Goal: Task Accomplishment & Management: Use online tool/utility

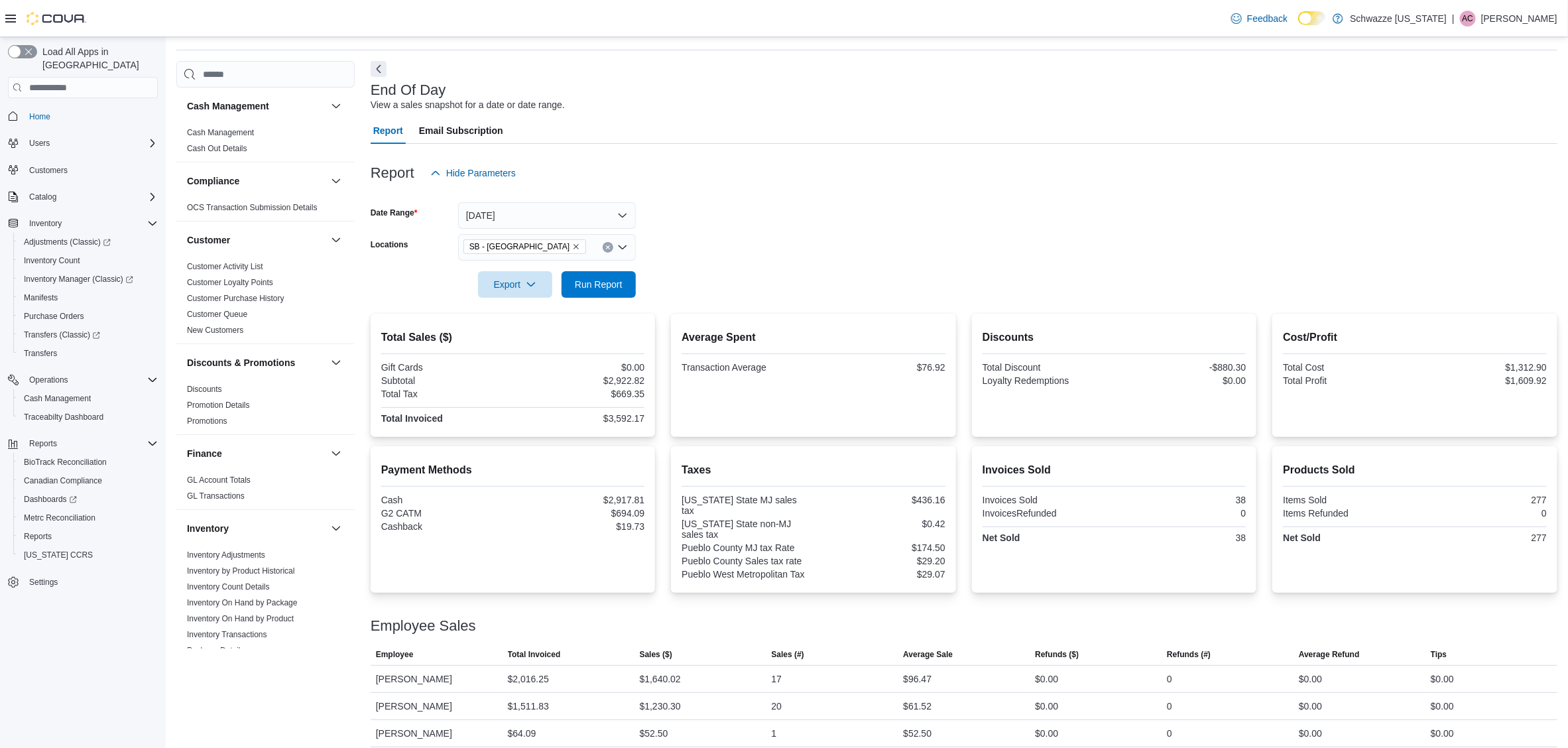
scroll to position [498, 0]
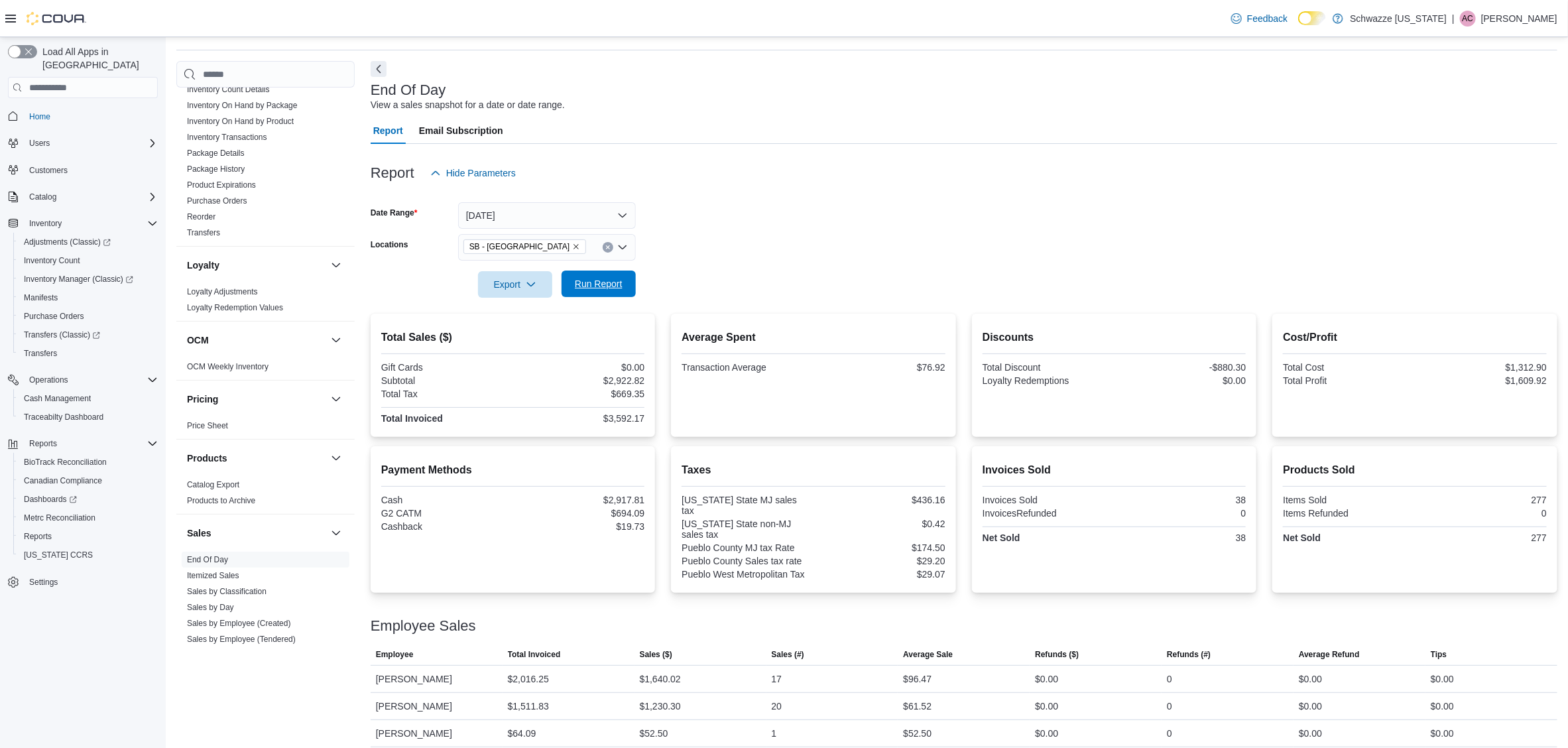
click at [608, 279] on span "Run Report" at bounding box center [599, 284] width 48 height 13
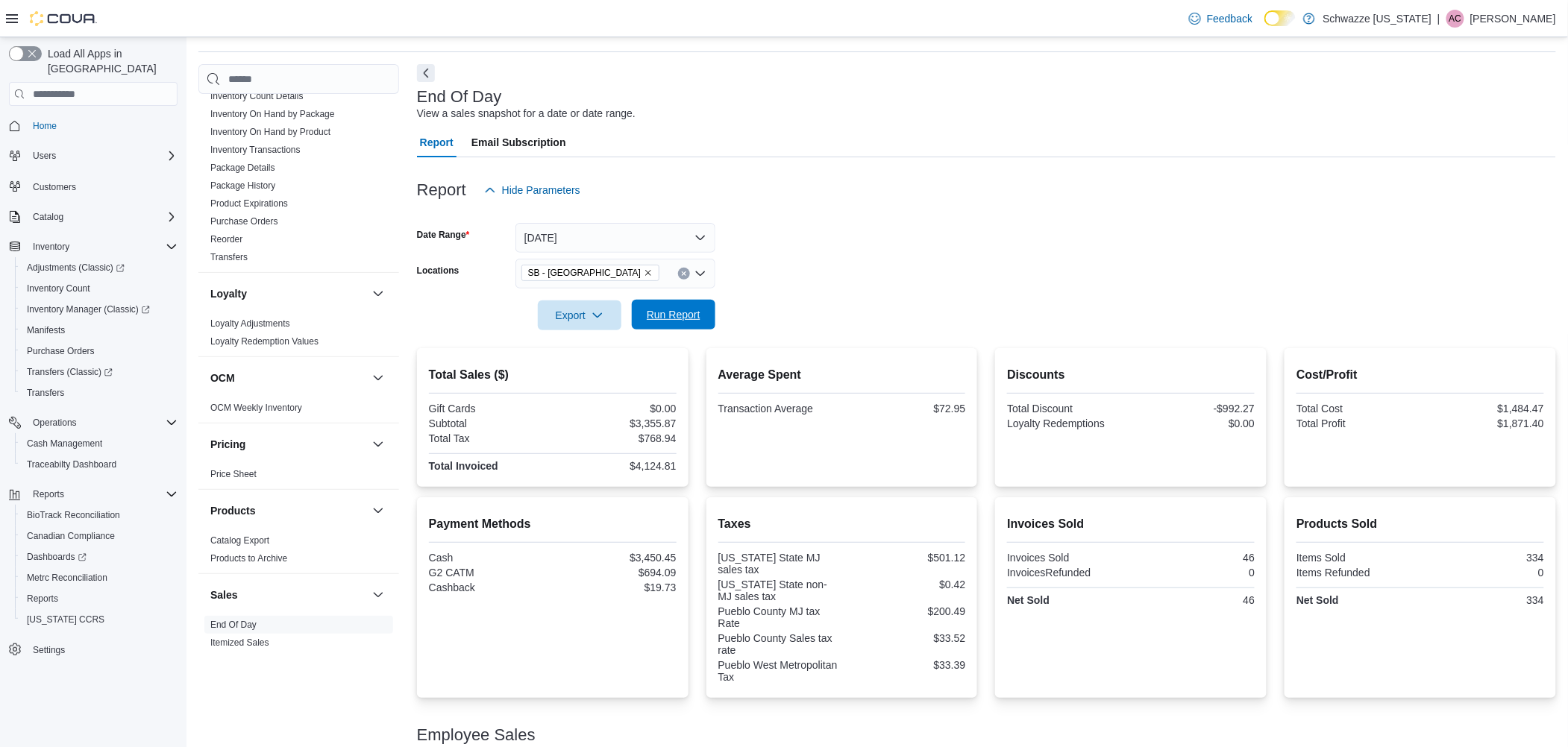
click at [673, 316] on span "Run Report" at bounding box center [674, 315] width 54 height 15
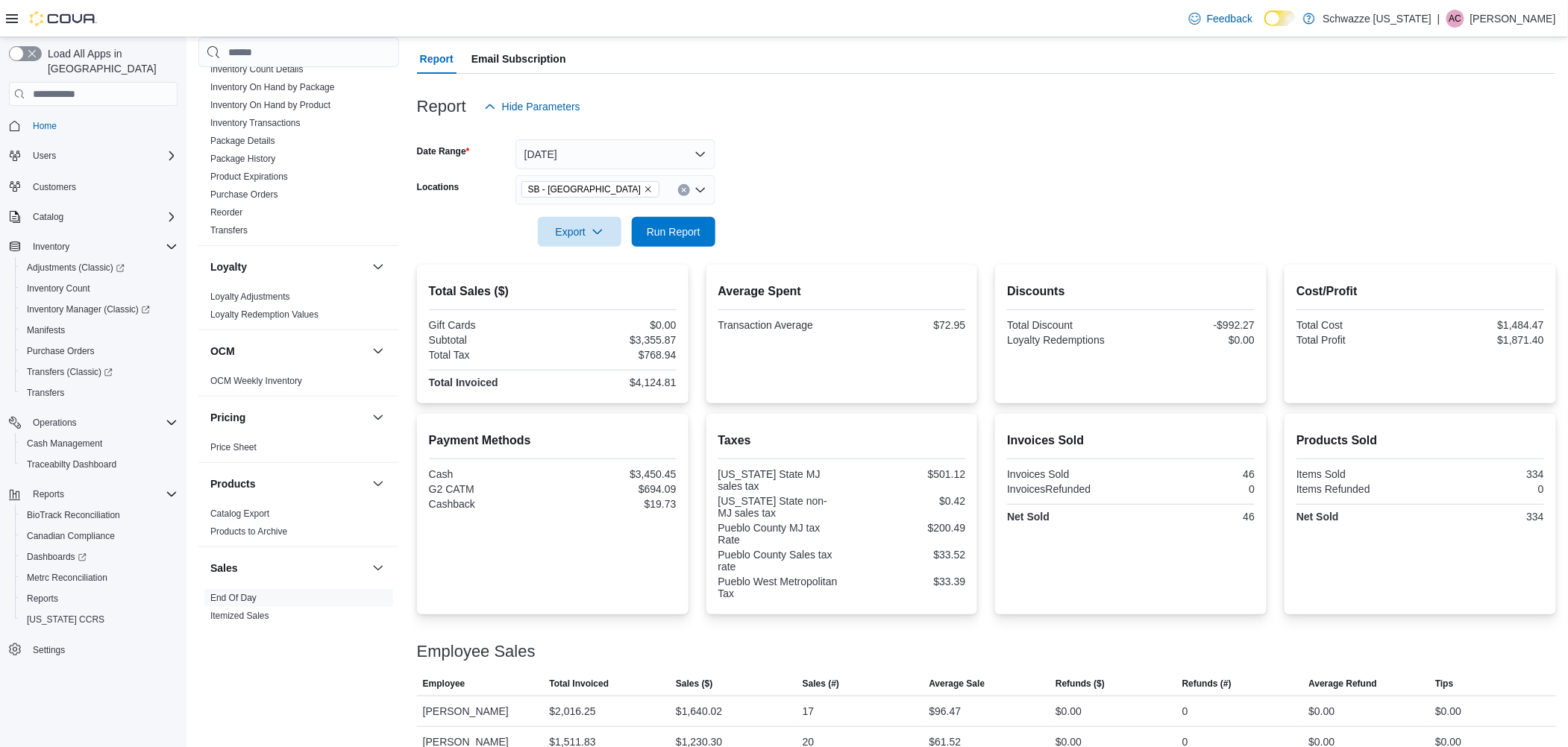
scroll to position [213, 0]
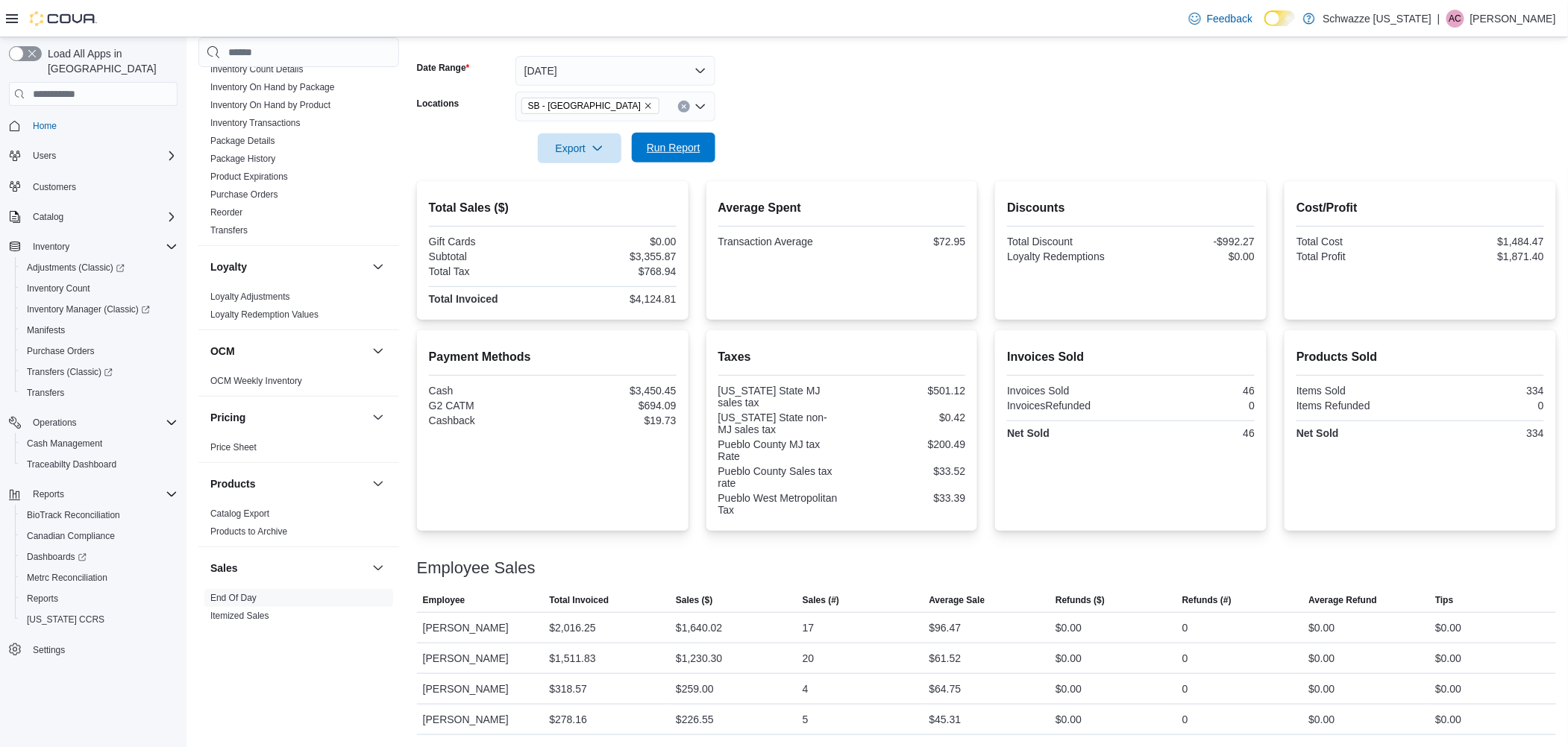
click at [710, 144] on button "Run Report" at bounding box center [674, 148] width 84 height 30
click at [672, 154] on span "Run Report" at bounding box center [674, 148] width 54 height 15
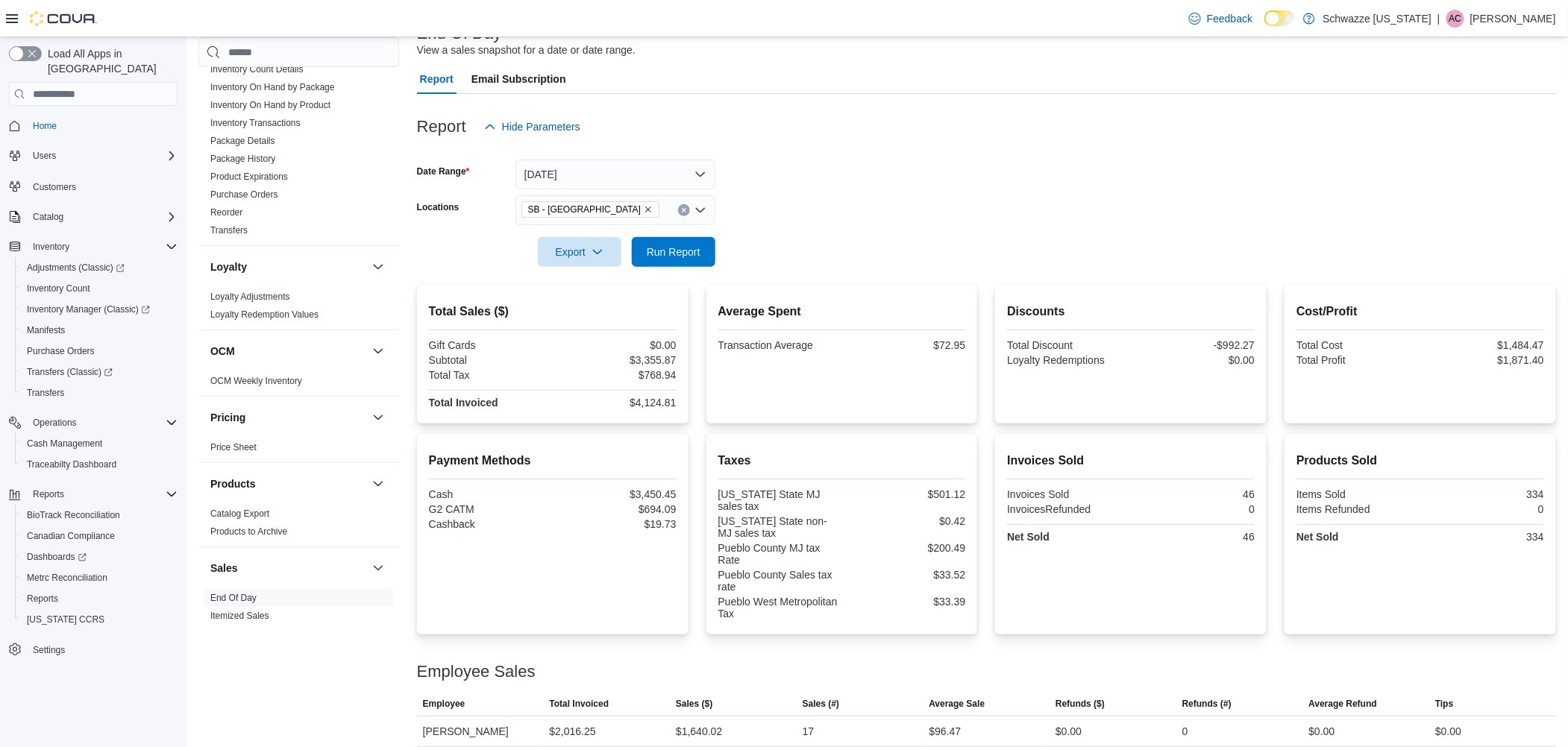
scroll to position [0, 0]
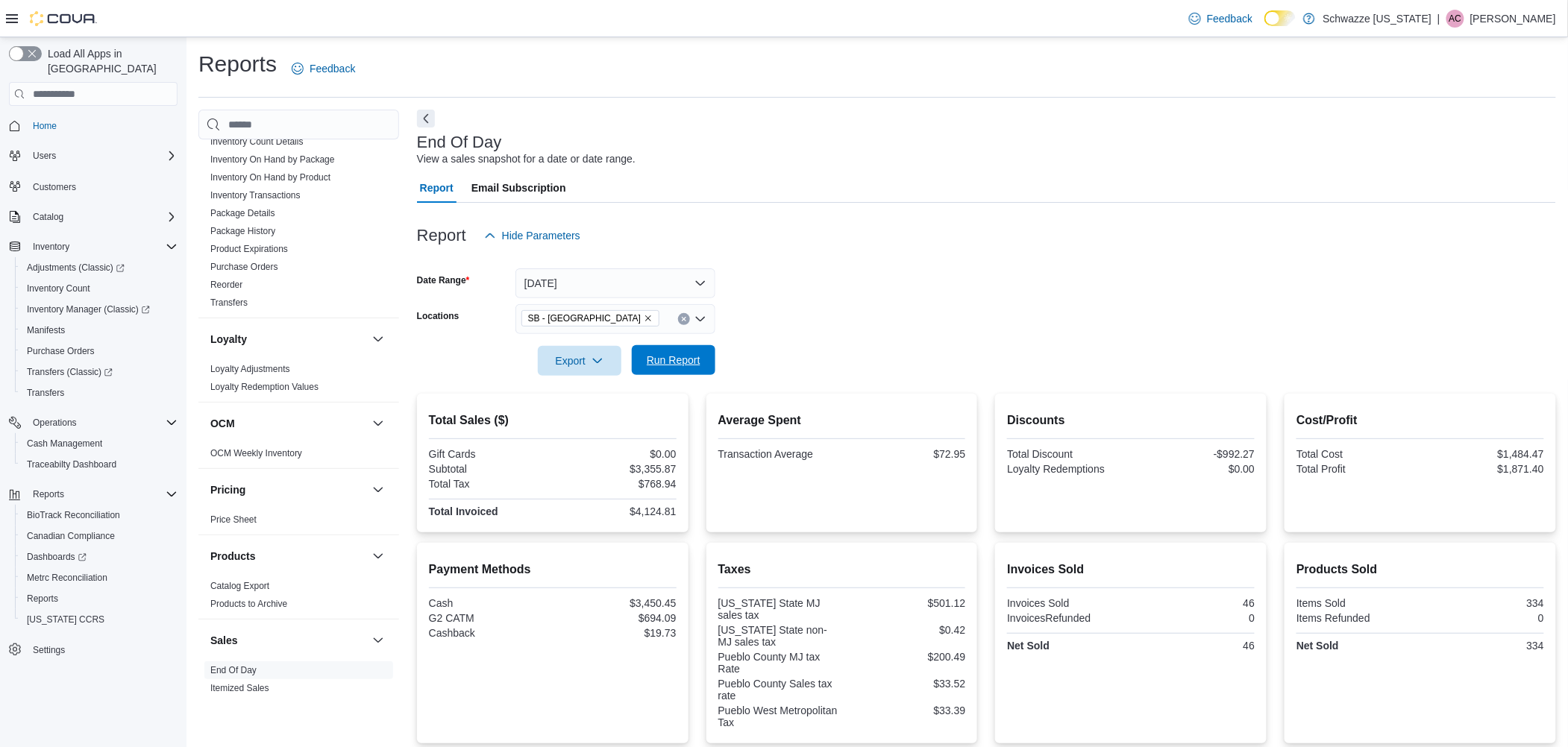
click at [696, 369] on span "Run Report" at bounding box center [674, 360] width 66 height 30
click at [670, 370] on span "Run Report" at bounding box center [674, 360] width 66 height 30
click at [678, 359] on span "Run Report" at bounding box center [674, 360] width 54 height 15
click at [672, 350] on span "Run Report" at bounding box center [674, 360] width 66 height 30
click at [675, 350] on span "Run Report" at bounding box center [674, 360] width 66 height 30
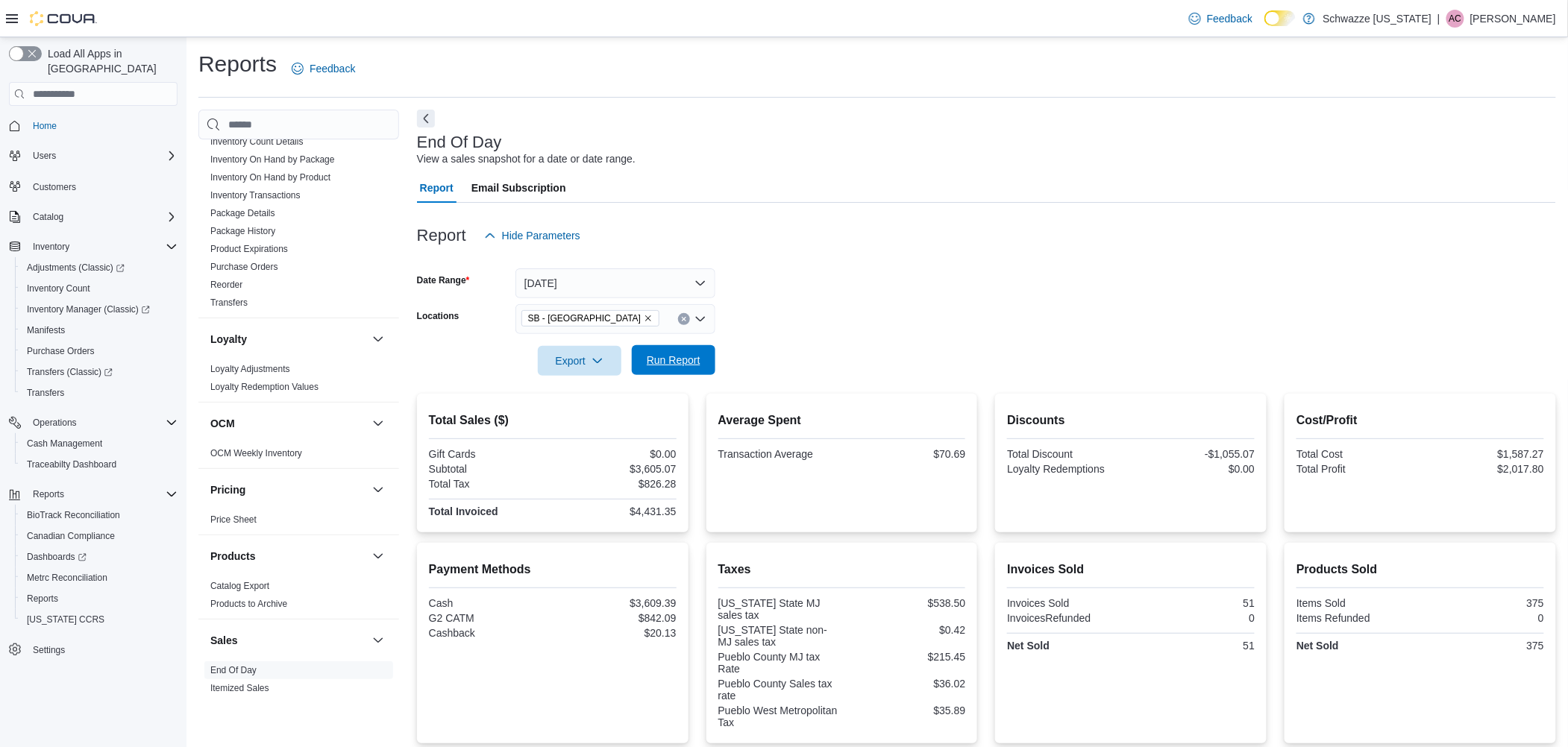
click at [675, 349] on span "Run Report" at bounding box center [674, 360] width 66 height 30
click at [672, 367] on span "Run Report" at bounding box center [674, 360] width 54 height 15
click at [687, 361] on span "Run Report" at bounding box center [674, 360] width 54 height 15
click at [699, 354] on span "Run Report" at bounding box center [674, 360] width 54 height 15
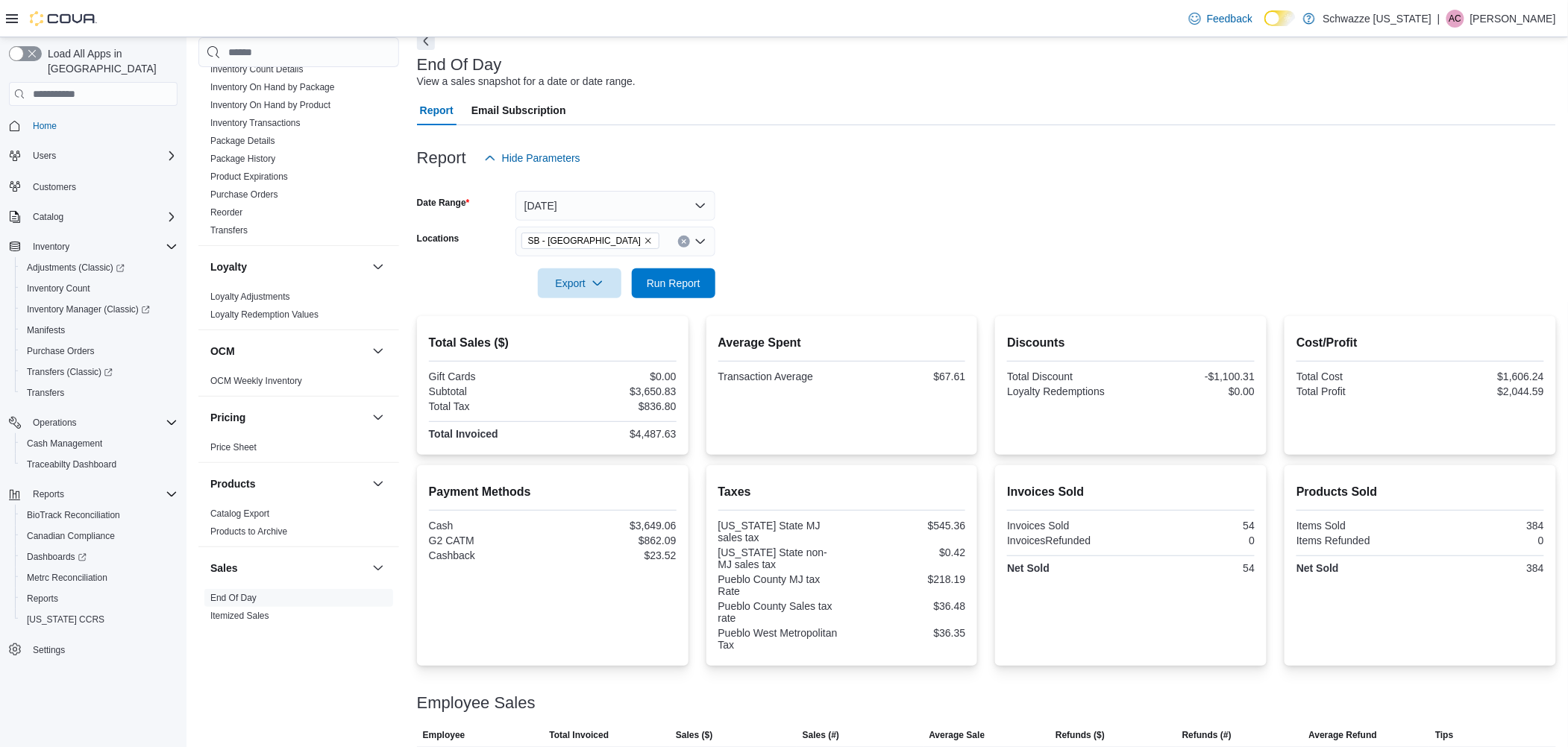
scroll to position [213, 0]
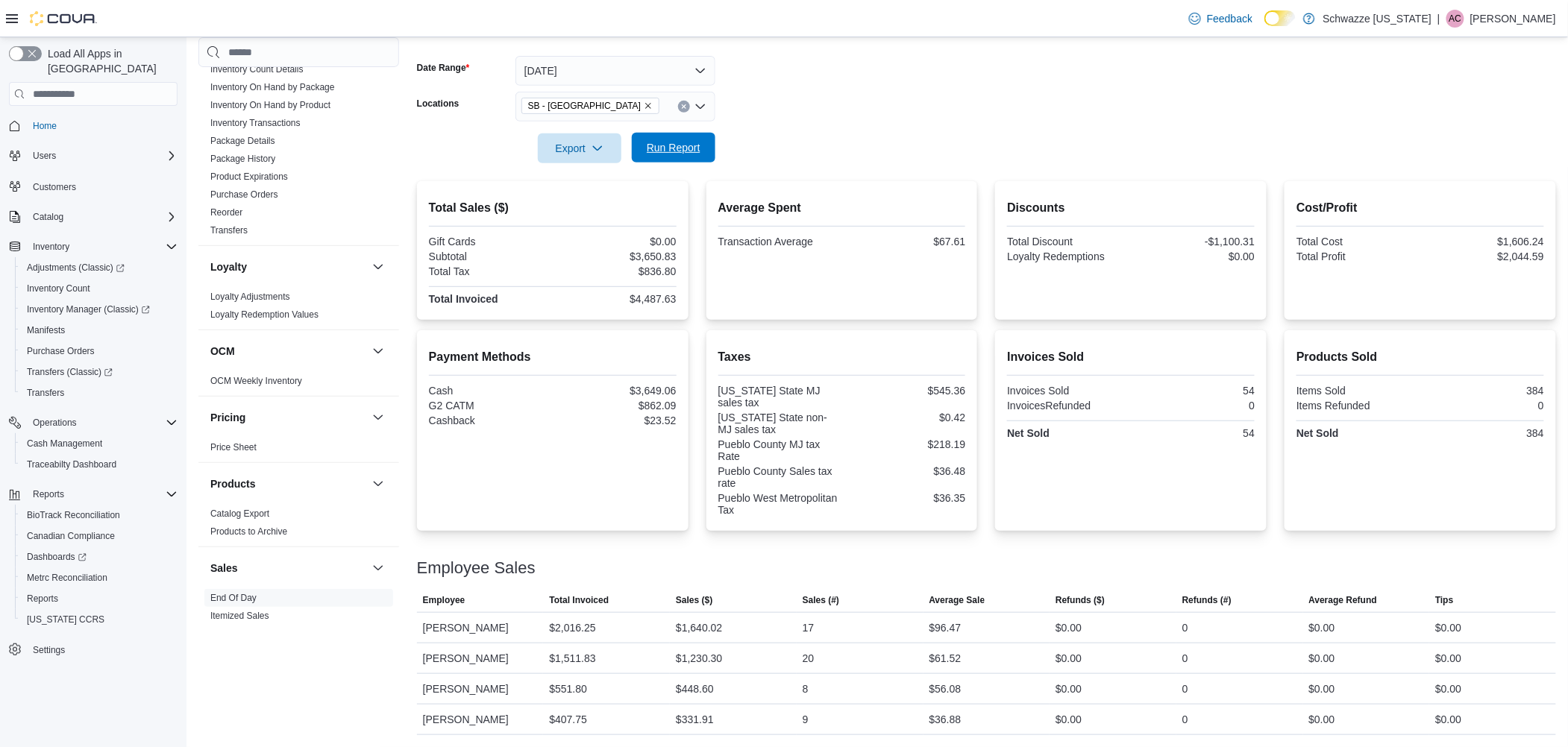
click at [670, 155] on span "Run Report" at bounding box center [674, 148] width 66 height 30
click at [681, 137] on span "Run Report" at bounding box center [674, 148] width 66 height 30
click at [681, 146] on span "Run Report" at bounding box center [674, 148] width 54 height 15
click at [695, 142] on span "Run Report" at bounding box center [674, 149] width 54 height 15
click at [687, 153] on span "Run Report" at bounding box center [674, 148] width 54 height 15
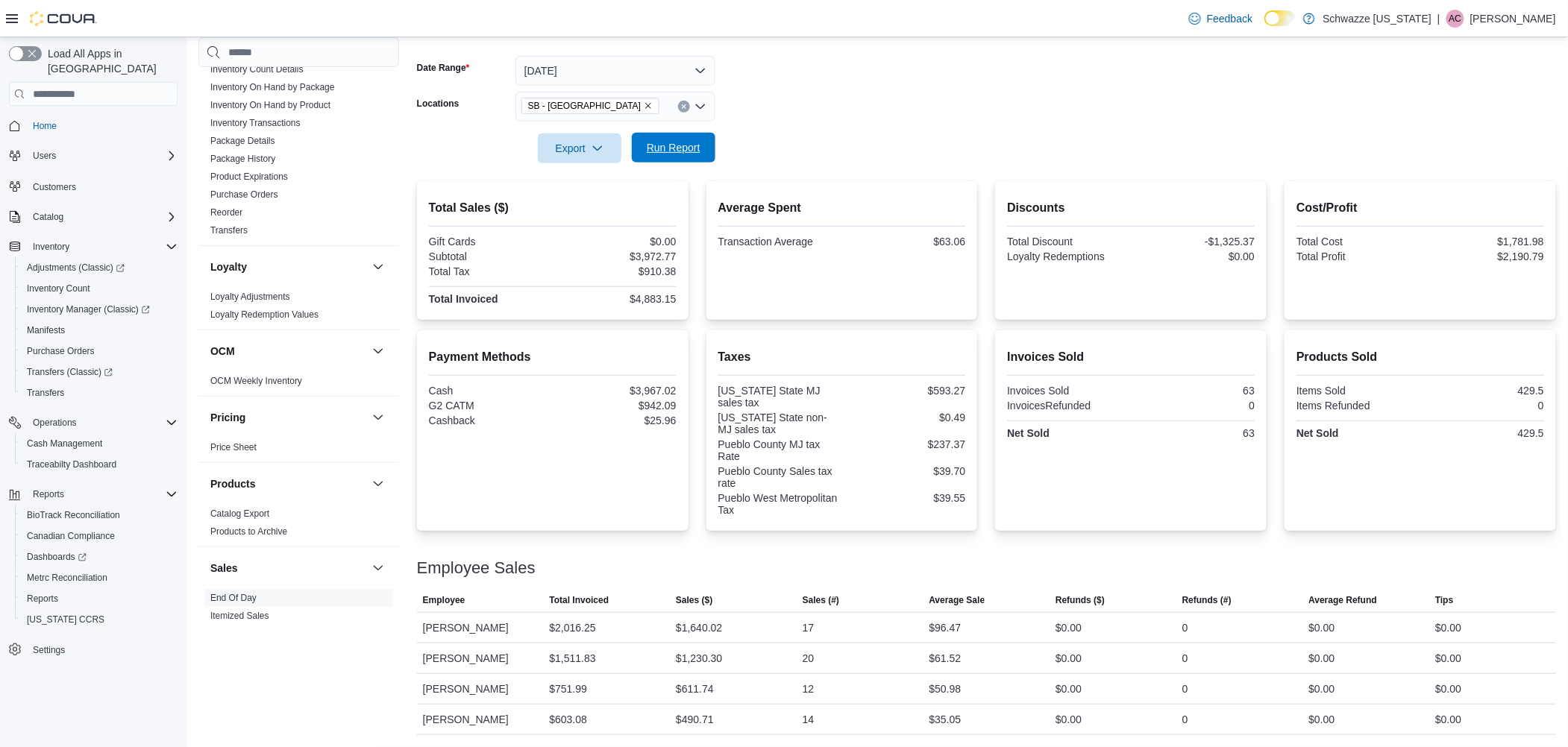
click at [687, 149] on span "Run Report" at bounding box center [674, 148] width 54 height 15
click at [658, 153] on span "Run Report" at bounding box center [674, 148] width 54 height 15
click at [675, 146] on span "Run Report" at bounding box center [674, 148] width 54 height 15
click at [672, 128] on div at bounding box center [987, 128] width 1139 height 12
click at [693, 162] on div "Export Run Report" at bounding box center [566, 149] width 299 height 30
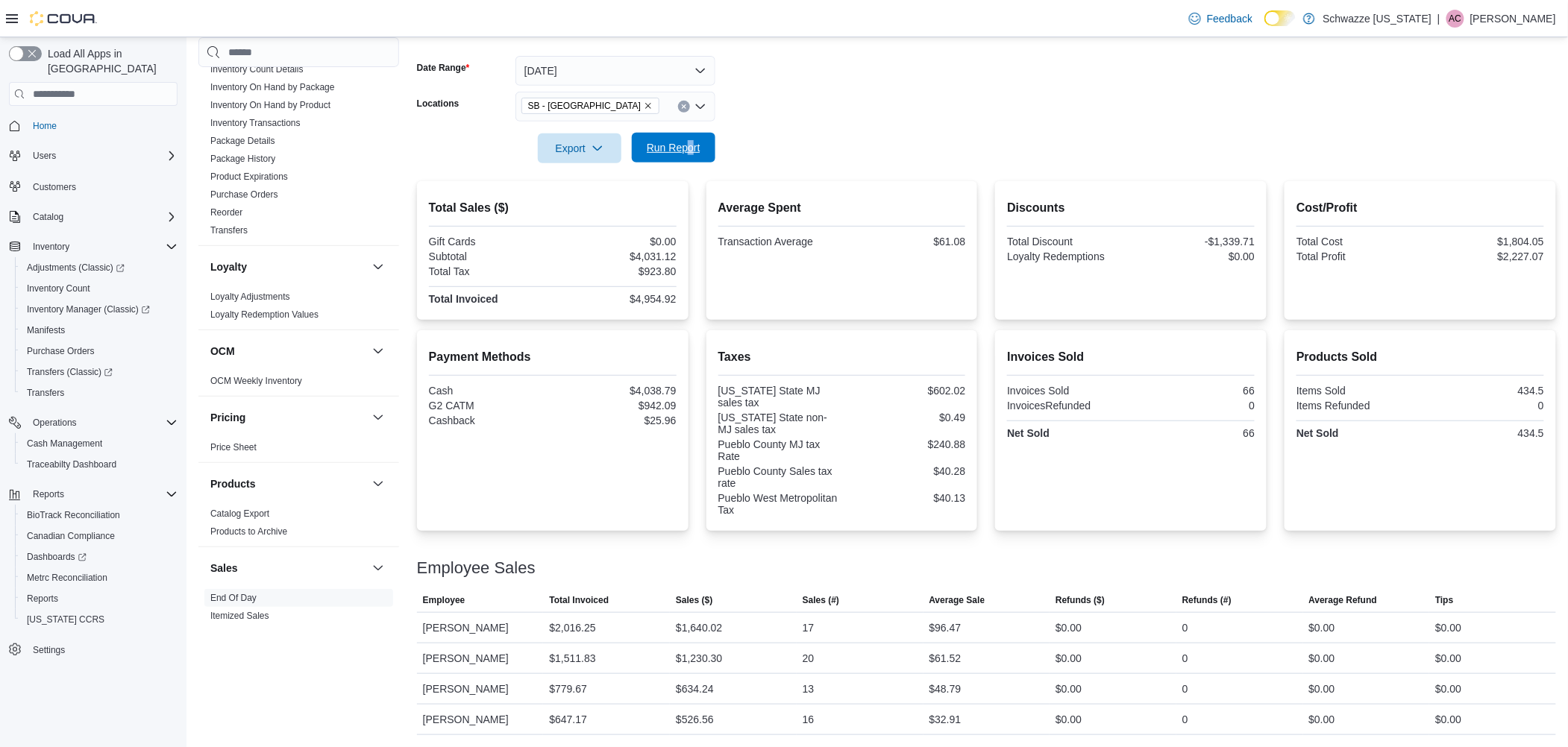
drag, startPoint x: 693, startPoint y: 162, endPoint x: 686, endPoint y: 143, distance: 20.2
click at [686, 143] on span "Run Report" at bounding box center [674, 148] width 54 height 15
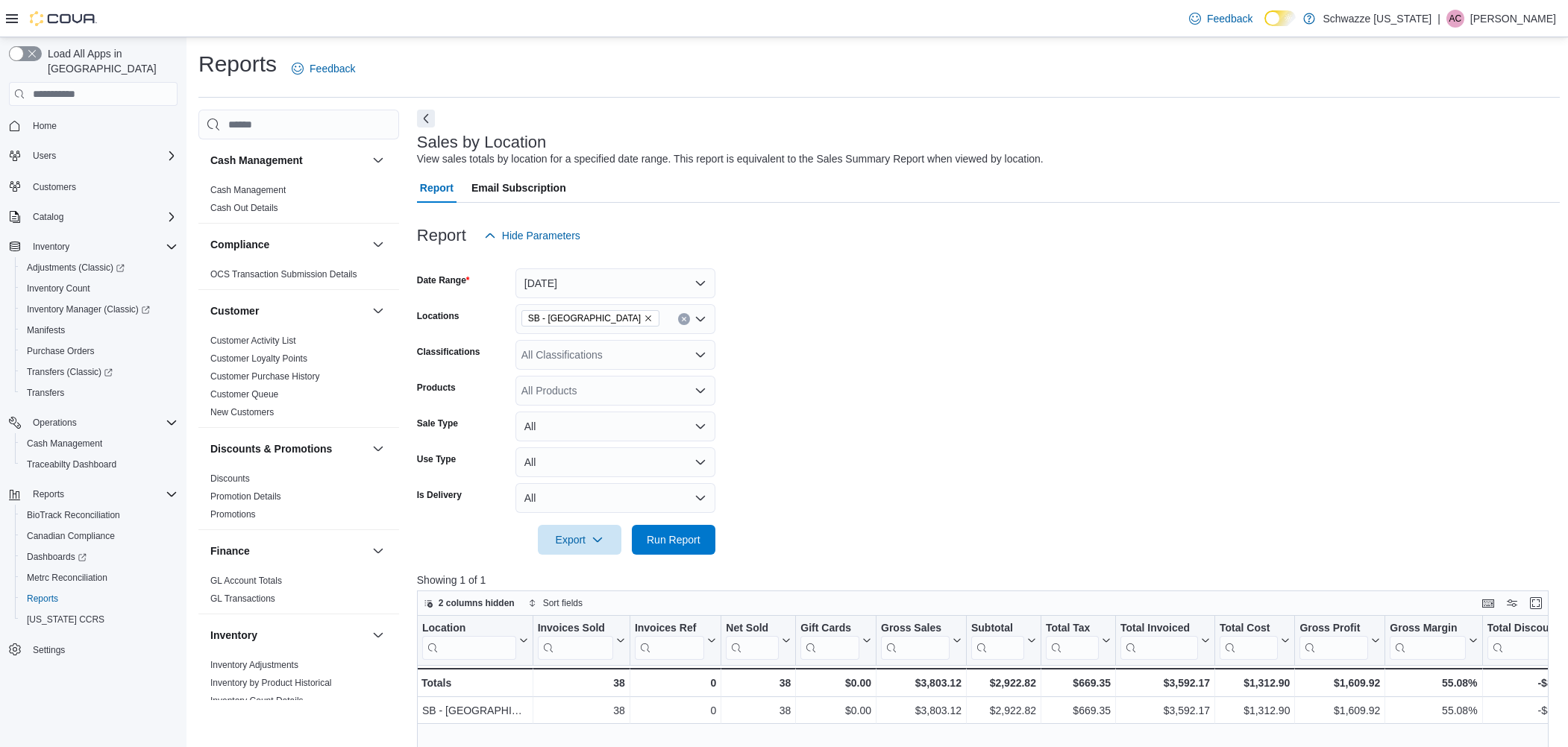
scroll to position [327, 0]
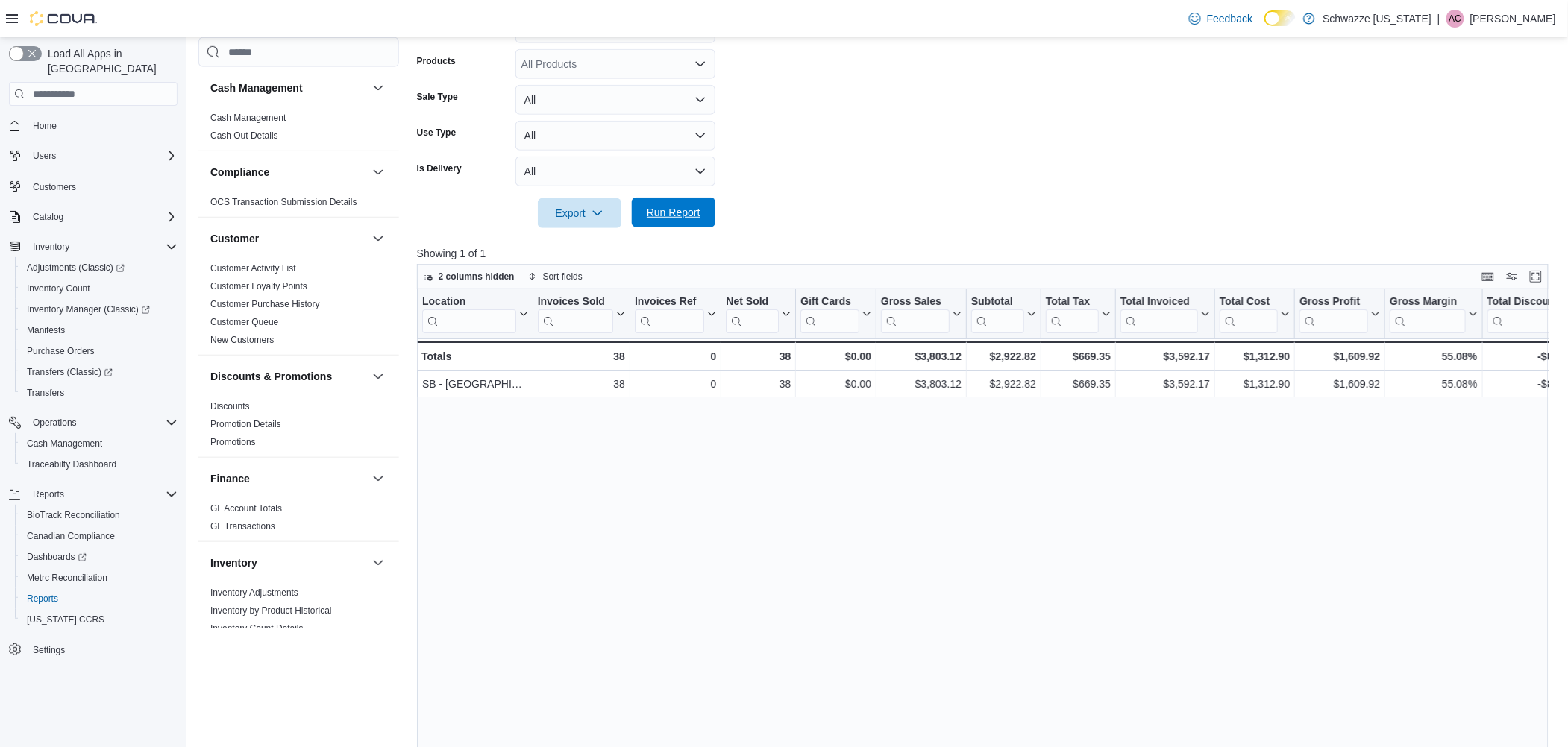
click at [666, 210] on span "Run Report" at bounding box center [674, 213] width 54 height 15
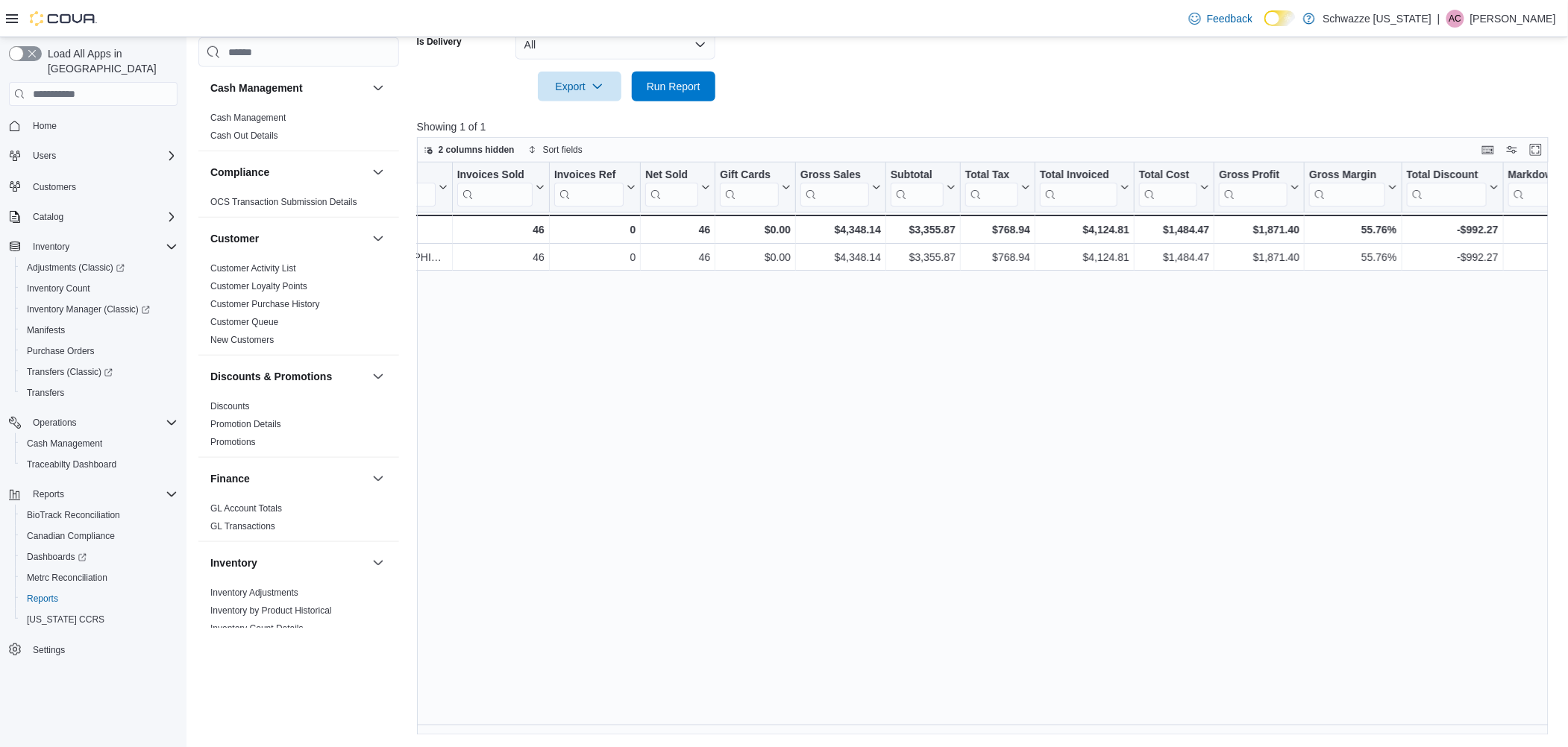
scroll to position [0, 0]
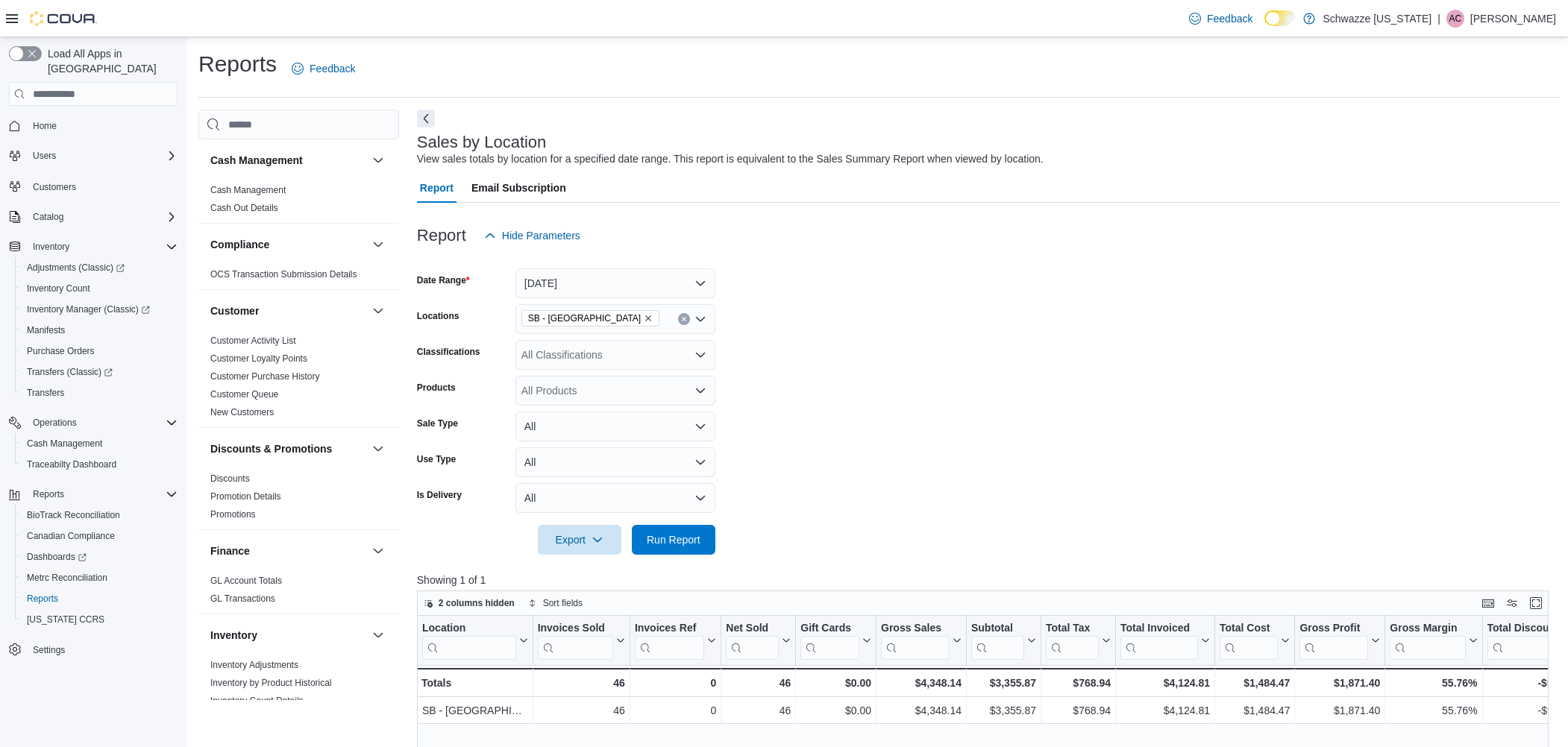
scroll to position [454, 0]
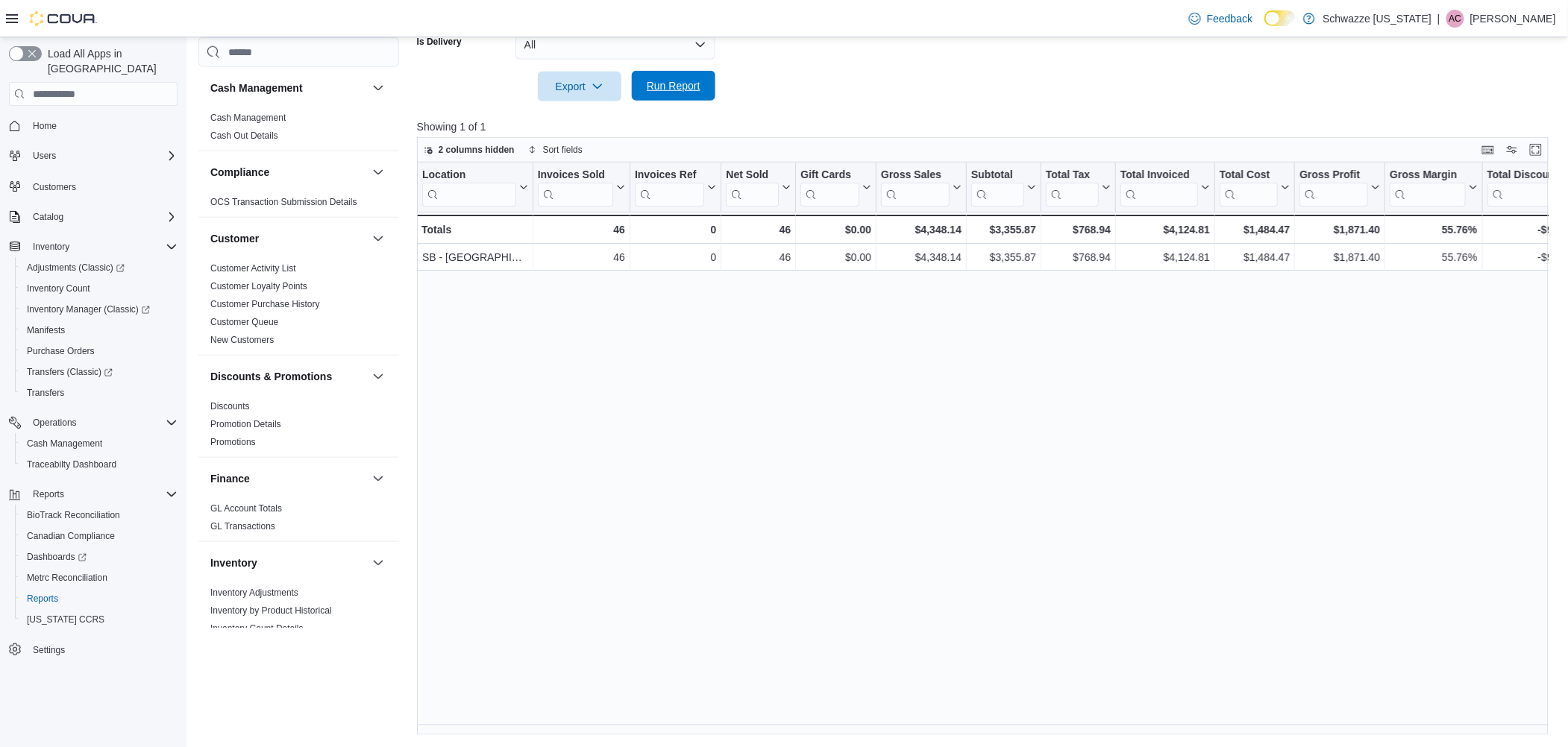
click at [687, 85] on span "Run Report" at bounding box center [674, 86] width 54 height 15
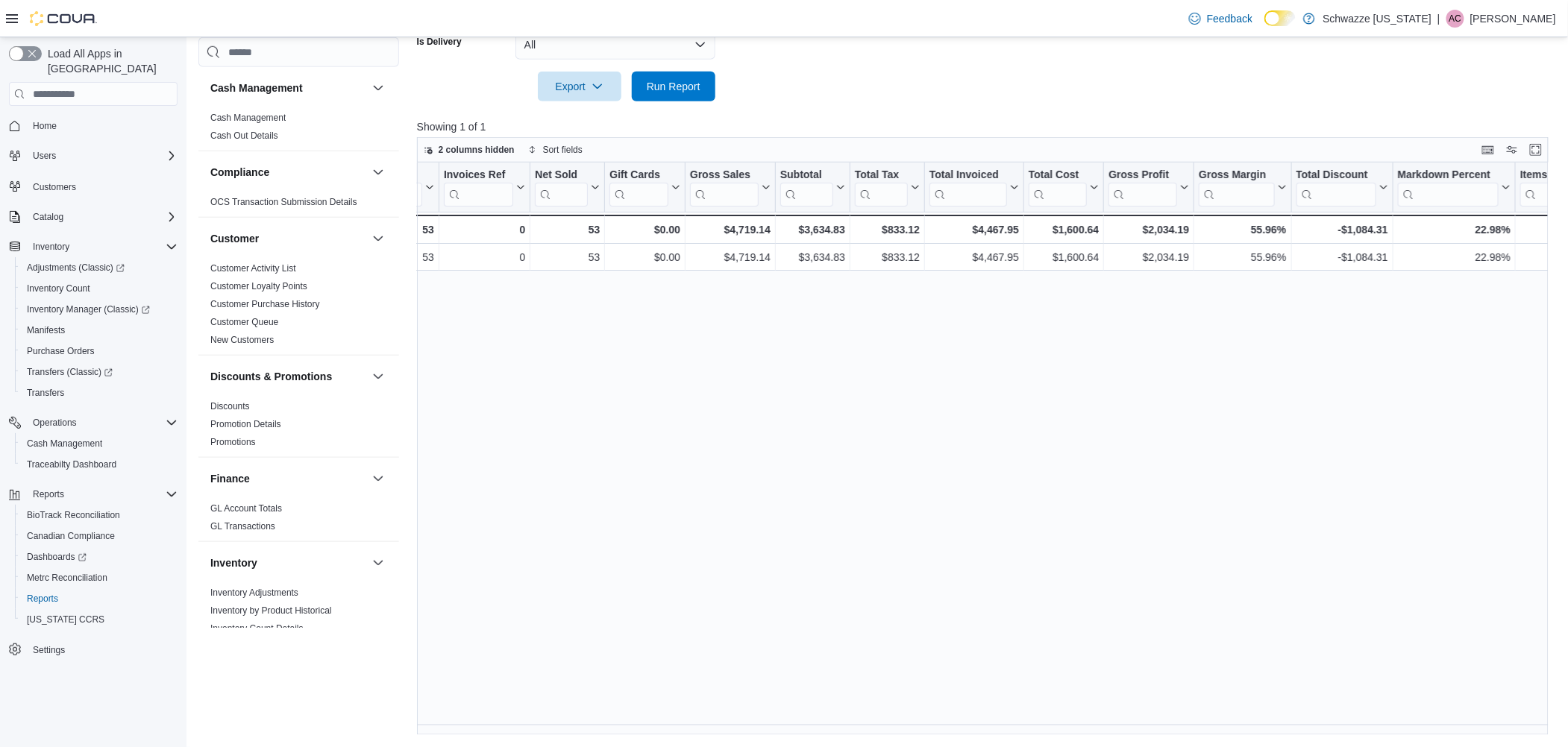
scroll to position [0, 194]
click at [701, 91] on span "Run Report" at bounding box center [674, 86] width 66 height 30
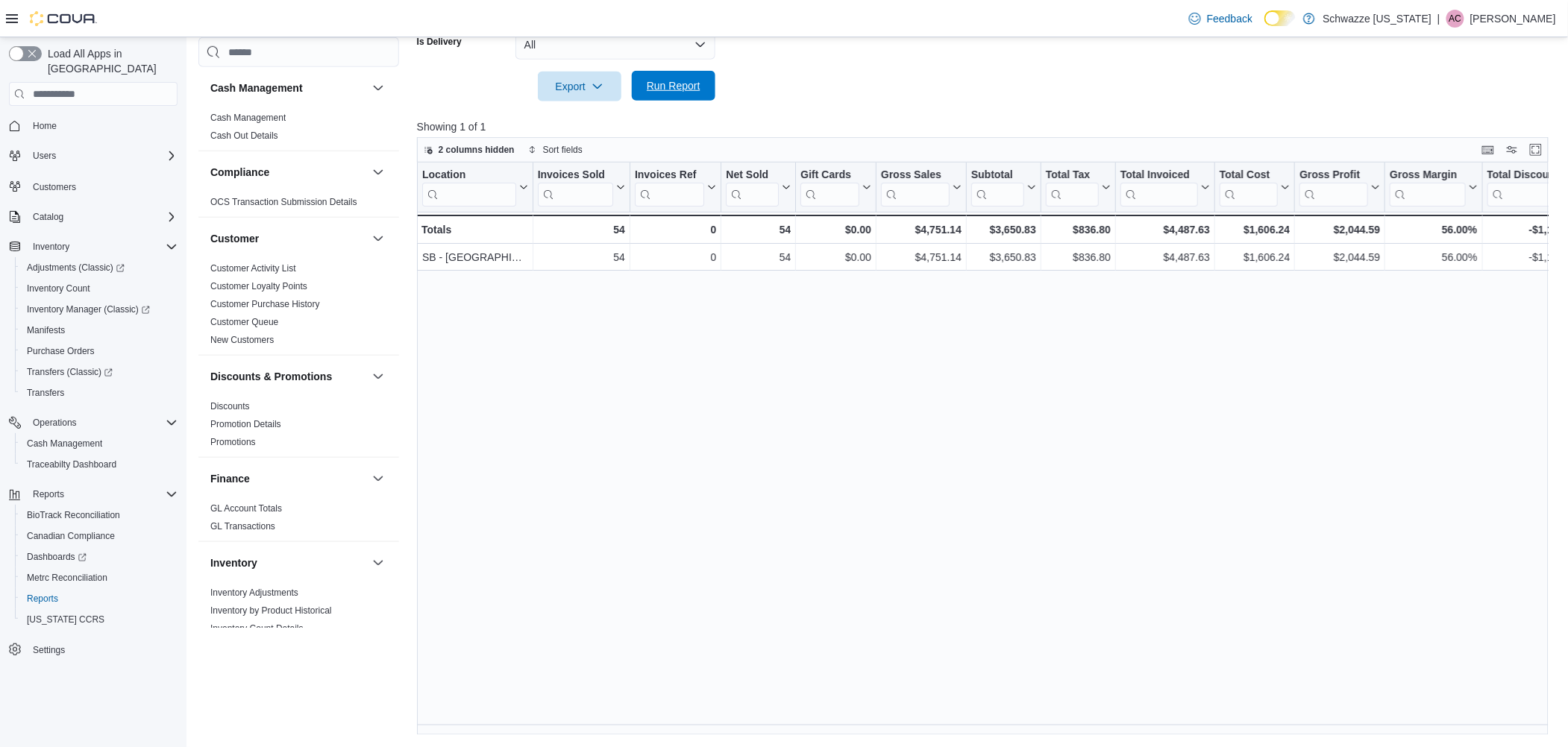
click at [675, 90] on span "Run Report" at bounding box center [674, 86] width 54 height 15
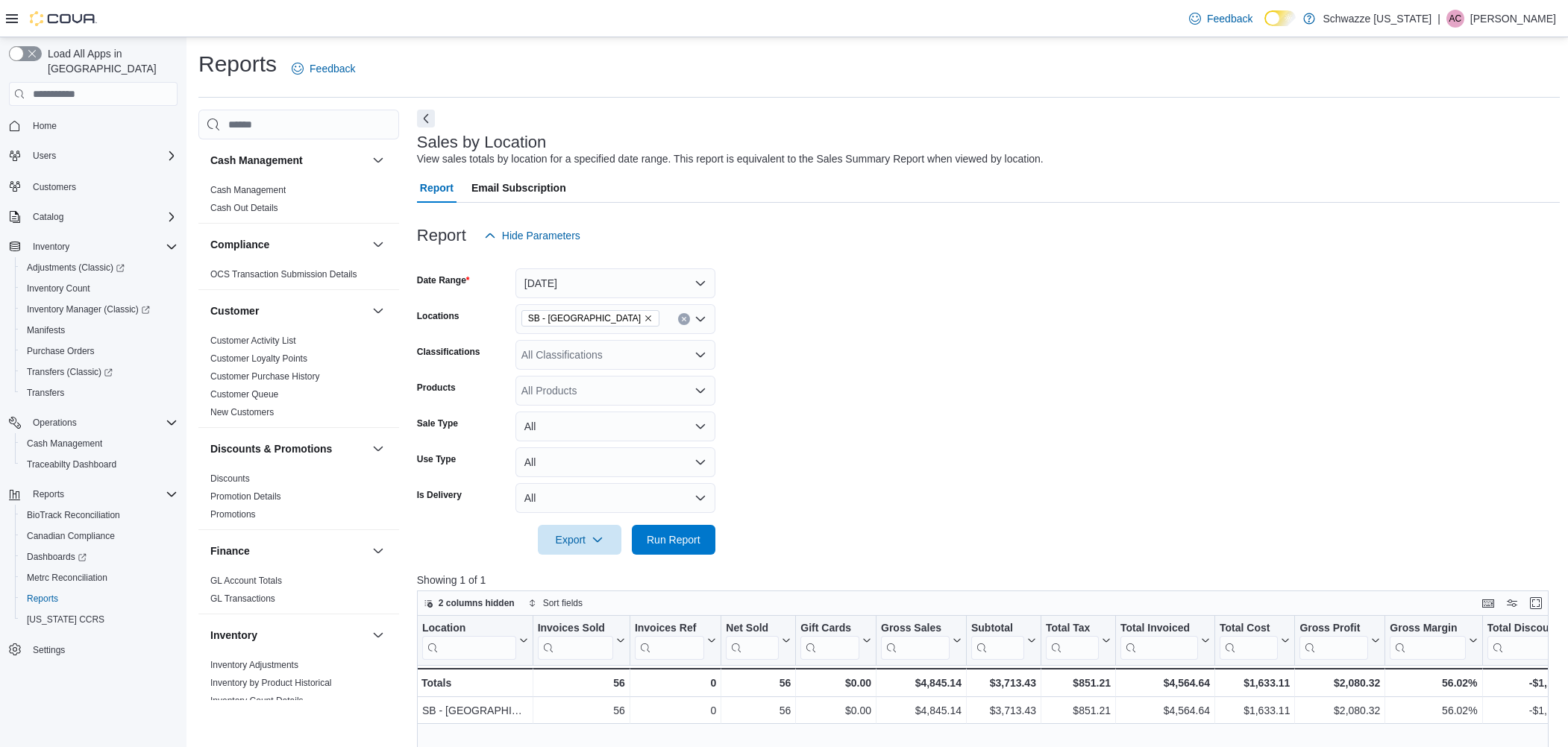
scroll to position [454, 0]
